Goal: Check status: Check status

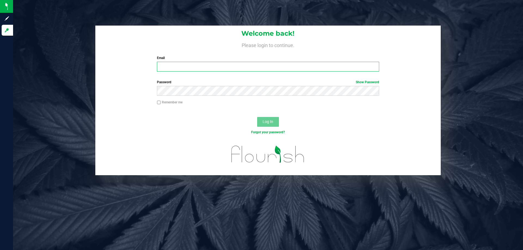
click at [159, 67] on input "Email" at bounding box center [268, 67] width 222 height 10
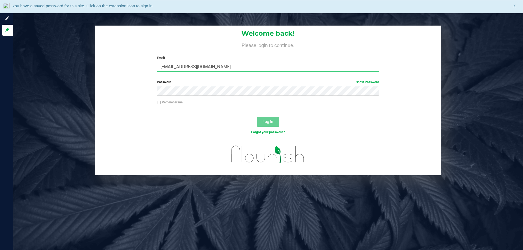
type input "[EMAIL_ADDRESS][DOMAIN_NAME]"
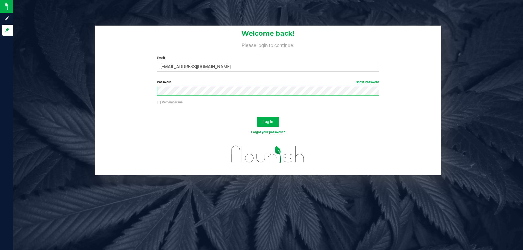
click at [257, 117] on button "Log In" at bounding box center [268, 122] width 22 height 10
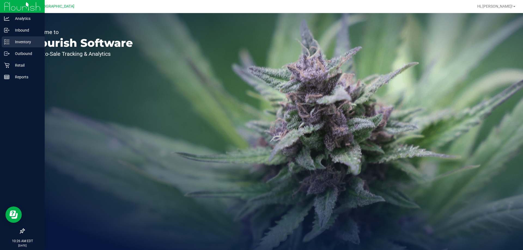
click at [10, 42] on p "Inventory" at bounding box center [26, 42] width 33 height 7
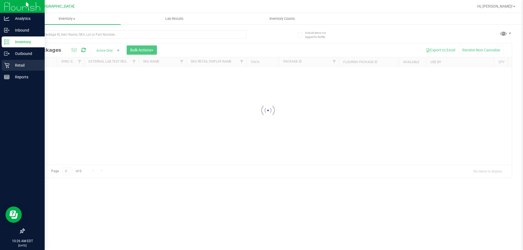
click at [13, 65] on p "Retail" at bounding box center [26, 65] width 33 height 7
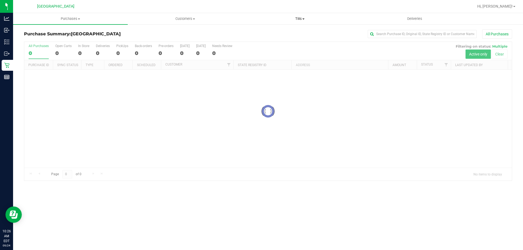
click at [300, 19] on span "Tills" at bounding box center [300, 18] width 114 height 5
click at [279, 32] on li "Manage tills" at bounding box center [299, 33] width 115 height 7
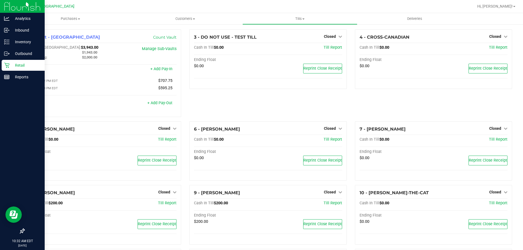
click at [8, 67] on icon at bounding box center [6, 65] width 5 height 5
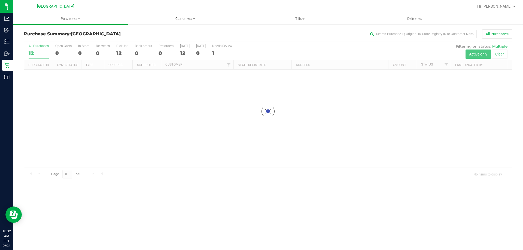
click at [179, 17] on span "Customers" at bounding box center [185, 18] width 114 height 5
click at [162, 36] on li "All customers" at bounding box center [185, 33] width 115 height 7
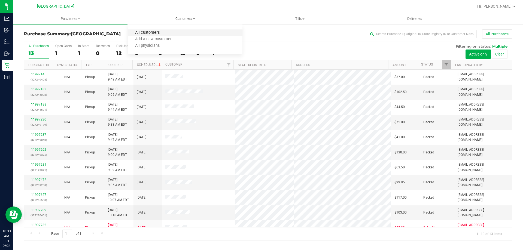
click at [150, 34] on span "All customers" at bounding box center [147, 33] width 39 height 5
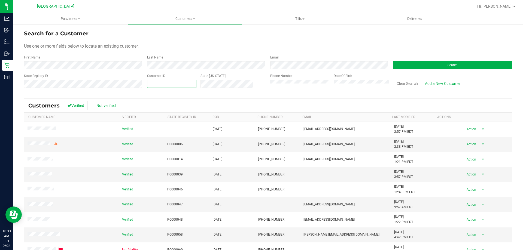
click at [175, 82] on span at bounding box center [171, 84] width 49 height 8
paste input "1429044"
type input "1429044"
click at [433, 65] on button "Search" at bounding box center [452, 65] width 119 height 8
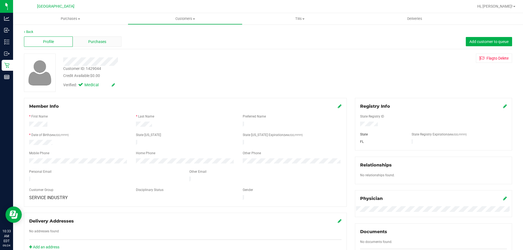
click at [106, 45] on div "Purchases" at bounding box center [97, 42] width 49 height 10
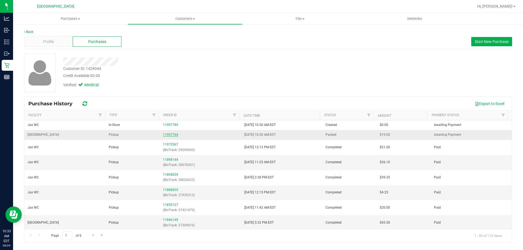
click at [164, 135] on link "11997764" at bounding box center [170, 135] width 15 height 4
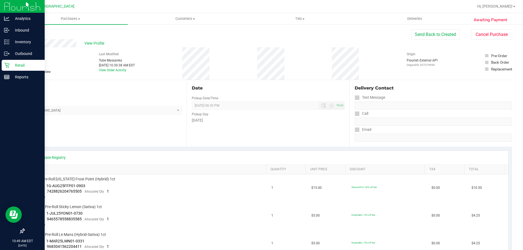
click at [12, 66] on p "Retail" at bounding box center [26, 65] width 33 height 7
